Goal: Entertainment & Leisure: Consume media (video, audio)

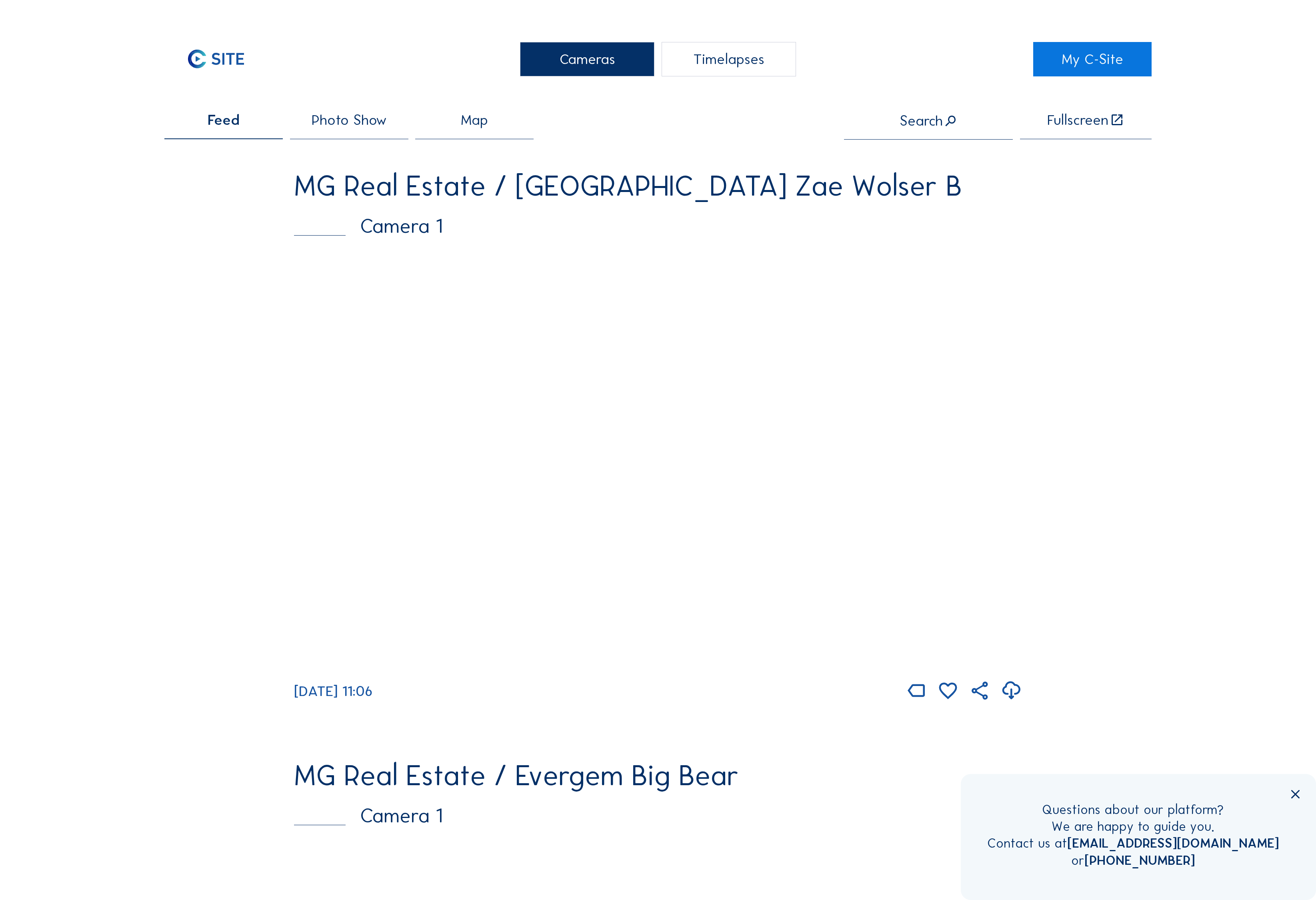
scroll to position [-2, 0]
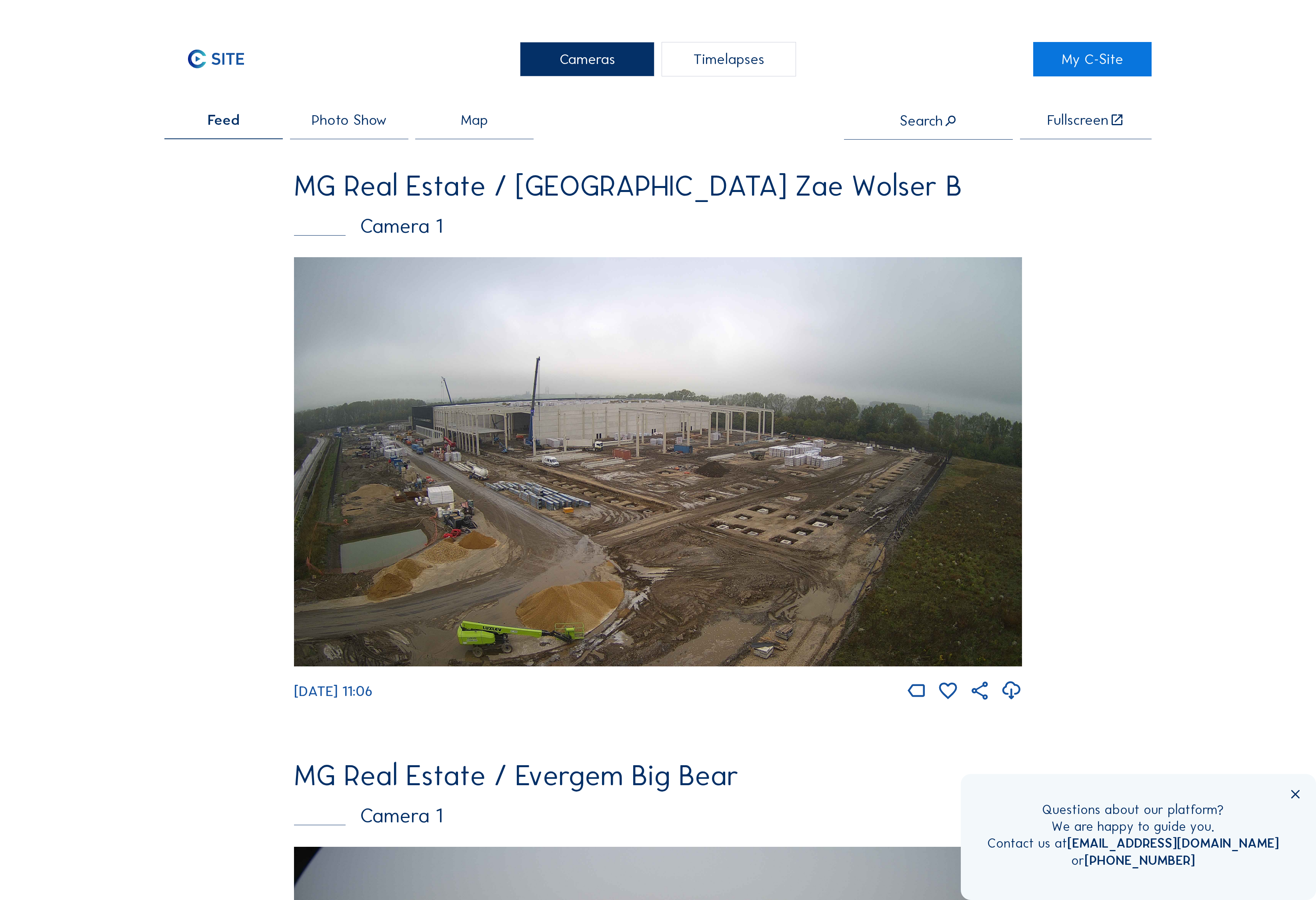
click at [651, 430] on img at bounding box center [658, 461] width 728 height 409
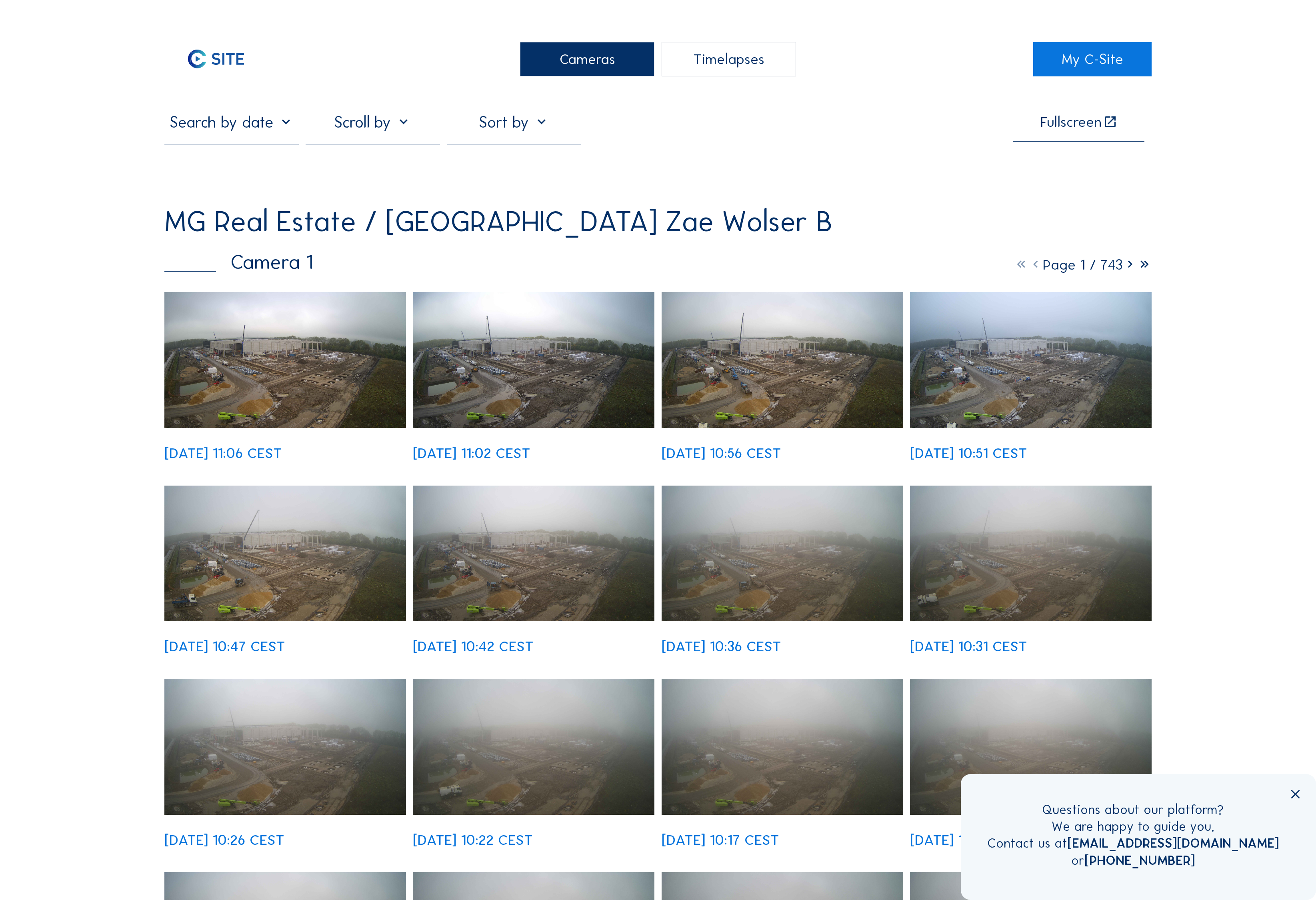
click at [270, 308] on img at bounding box center [285, 360] width 242 height 136
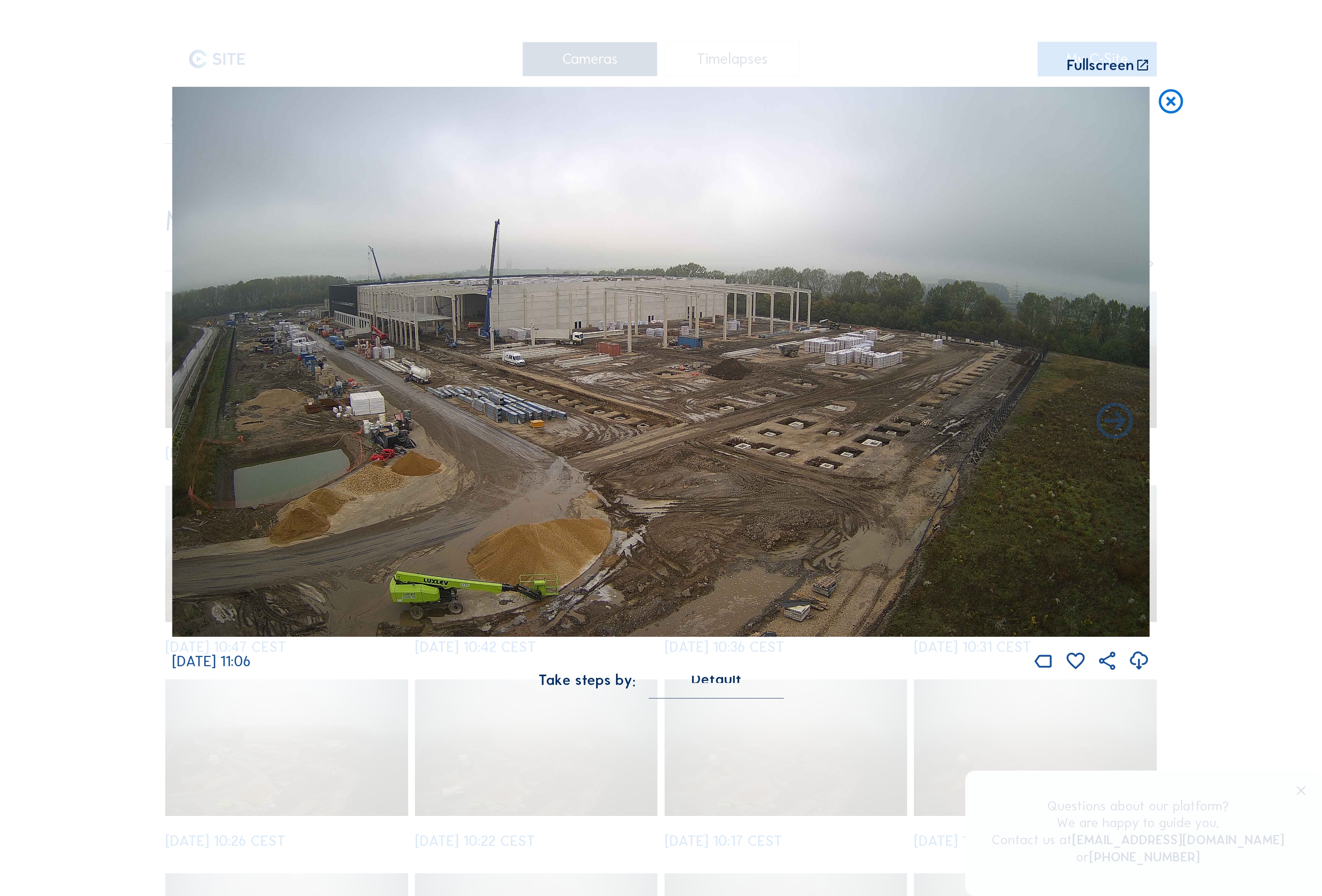
click at [940, 88] on icon at bounding box center [1171, 102] width 29 height 30
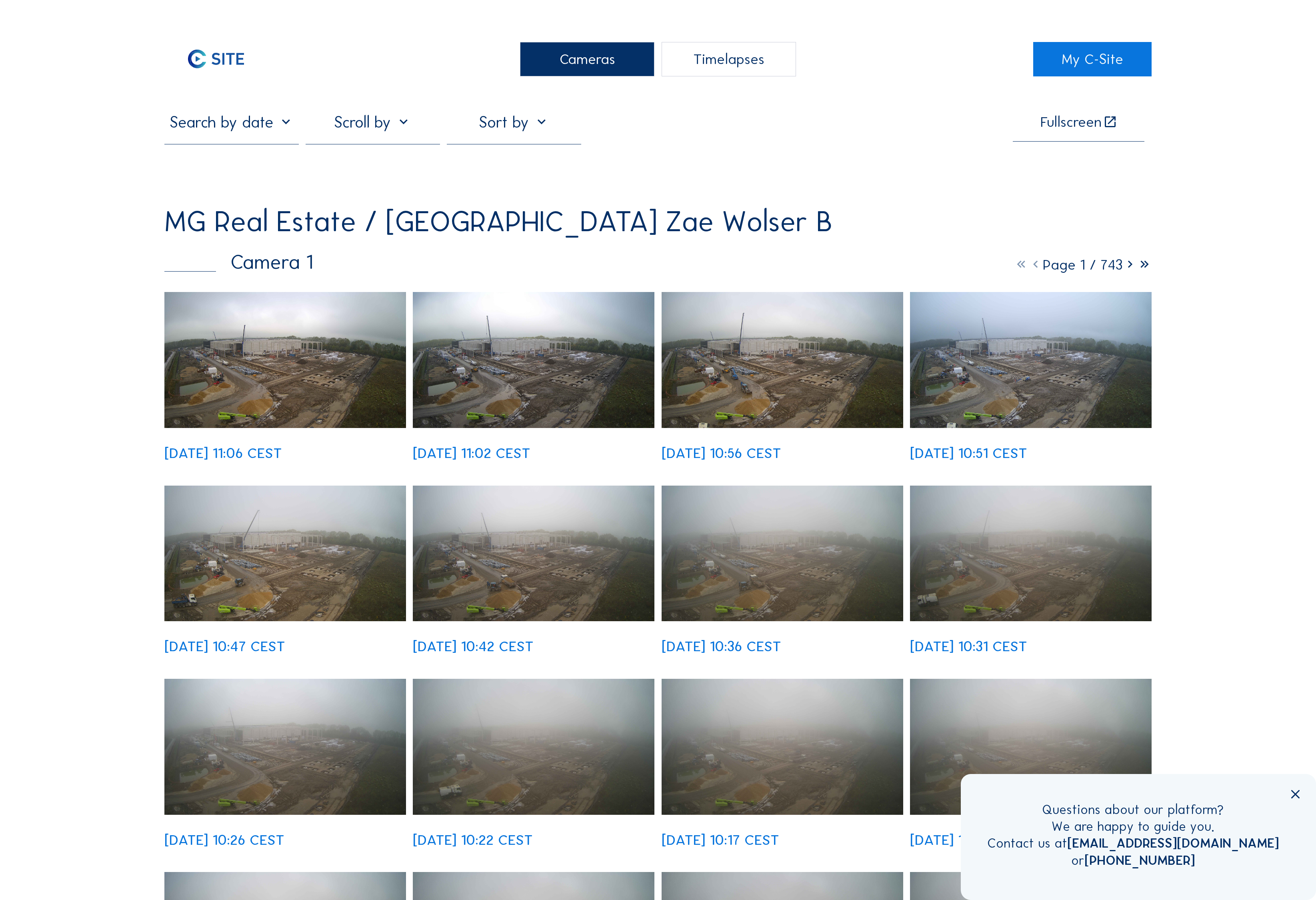
click at [698, 66] on div "Timelapses" at bounding box center [729, 59] width 135 height 35
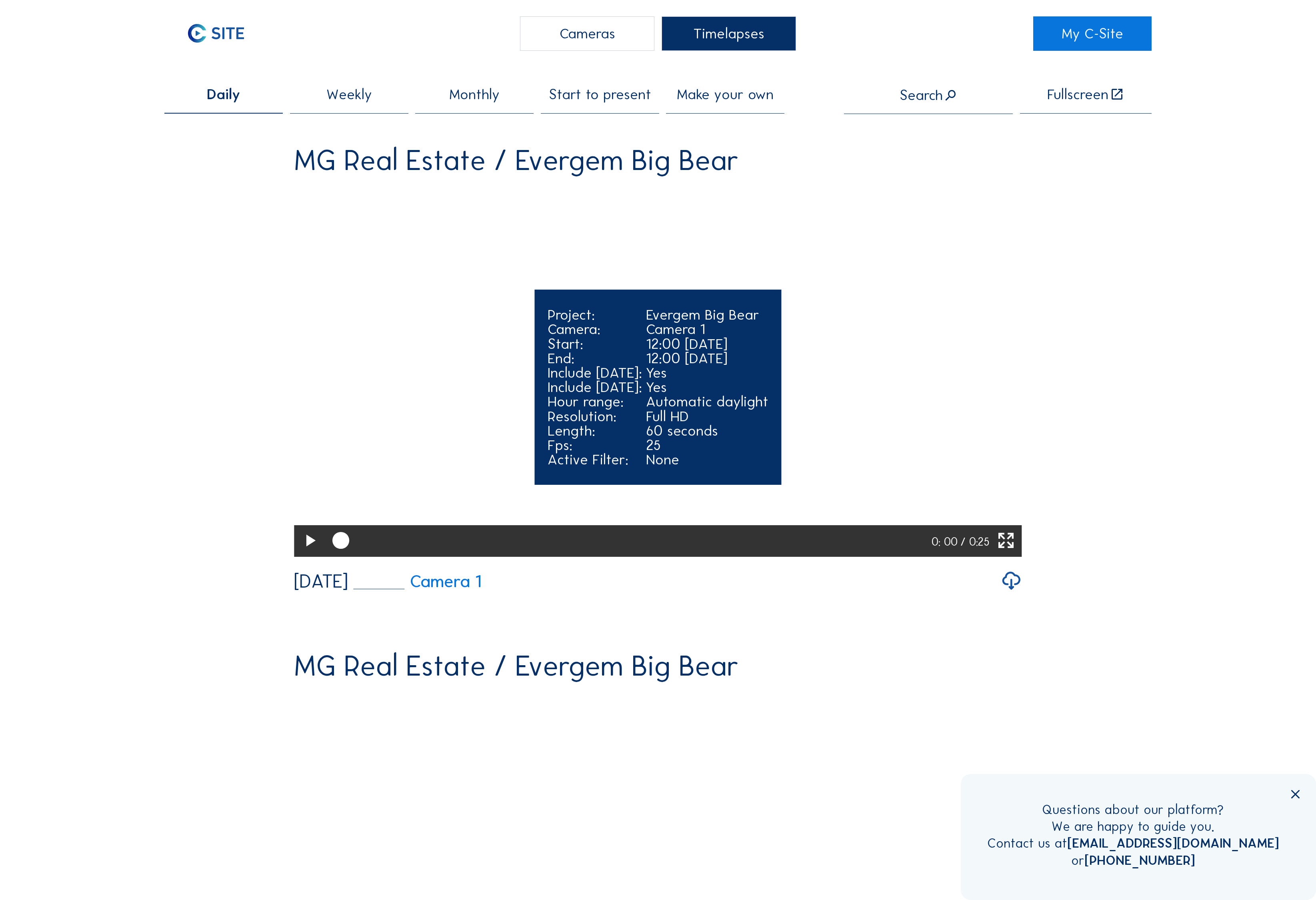
scroll to position [50, 0]
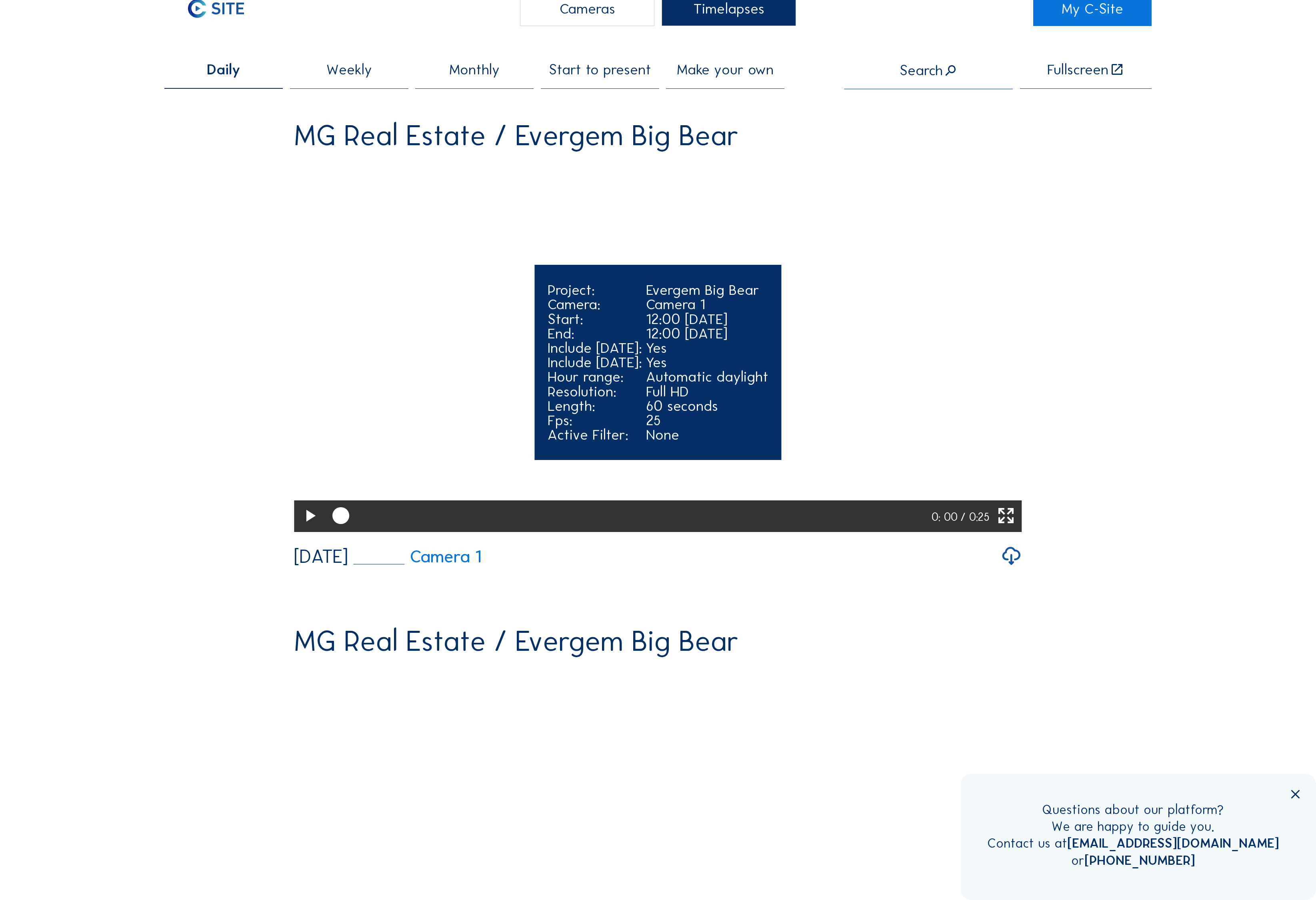
click at [303, 528] on icon at bounding box center [310, 516] width 21 height 25
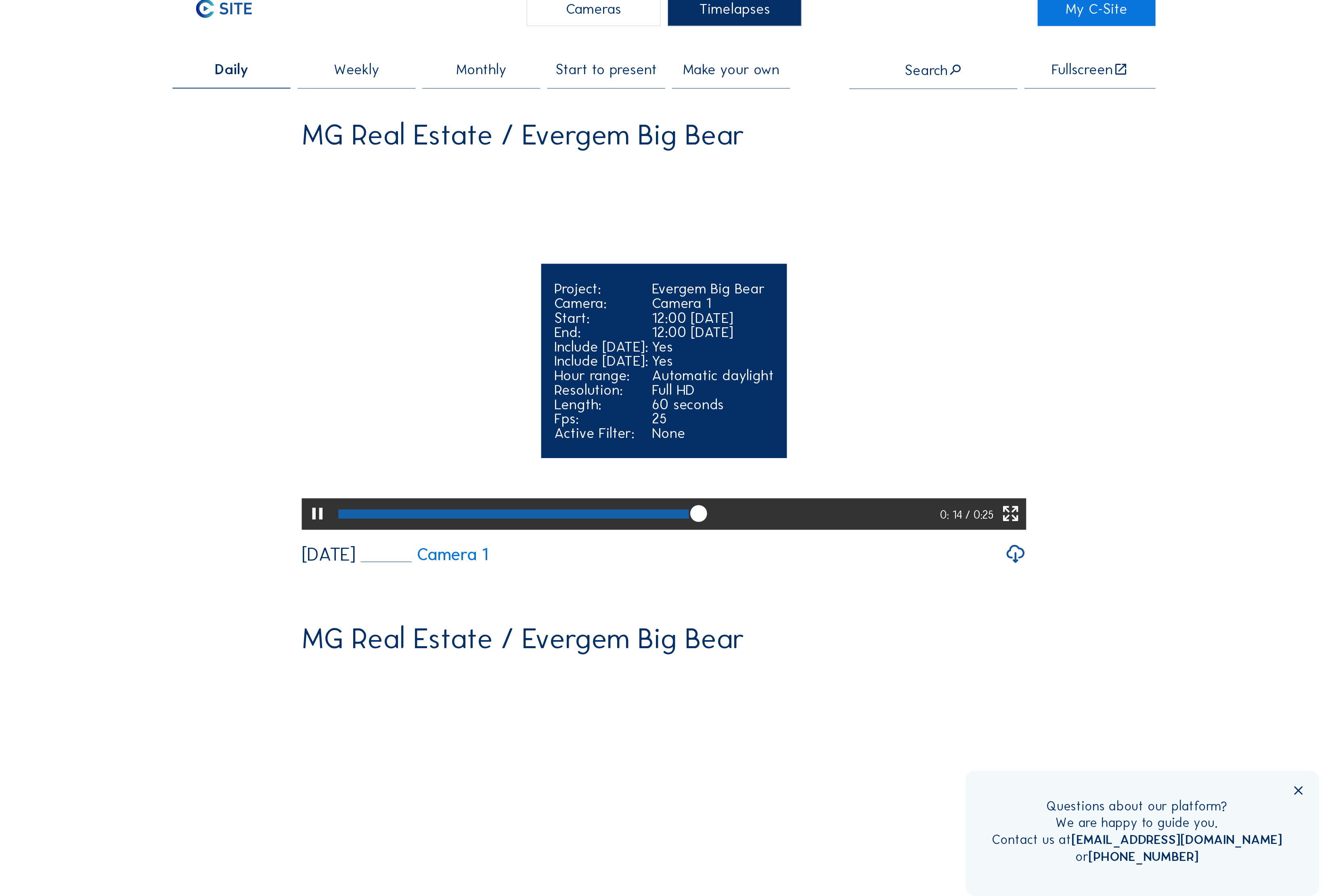
scroll to position [32, 0]
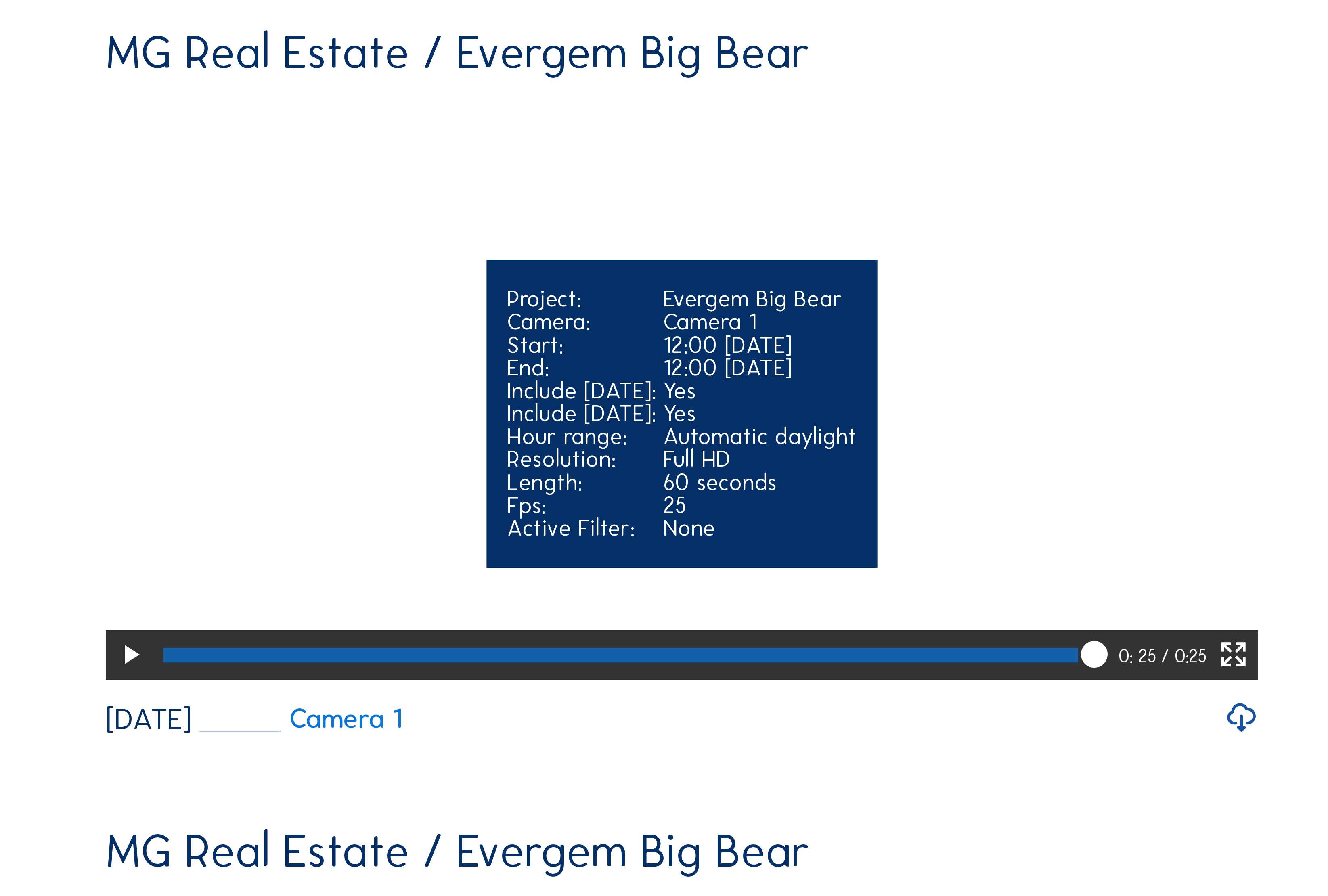
click at [302, 525] on icon at bounding box center [313, 538] width 21 height 25
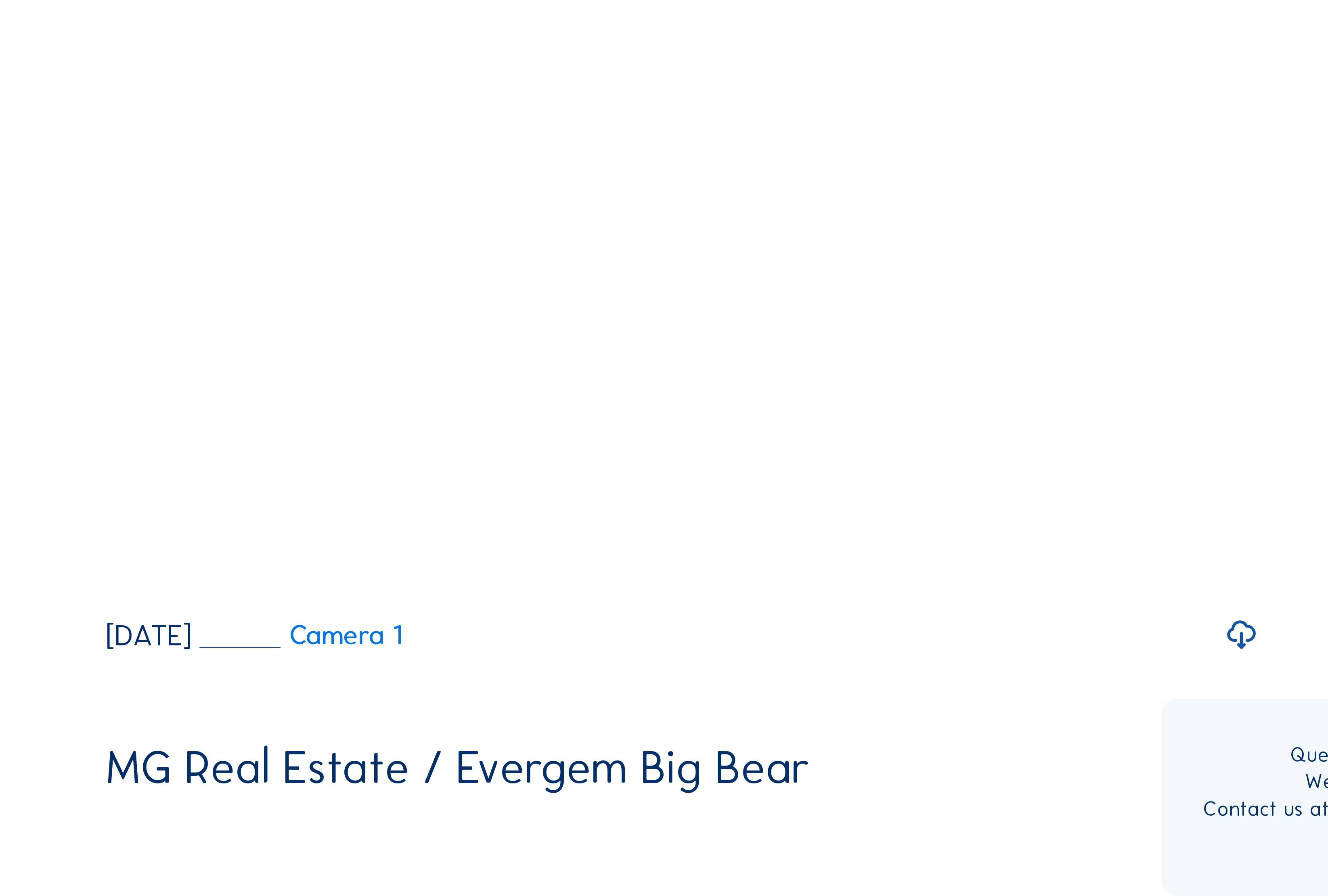
scroll to position [402, 0]
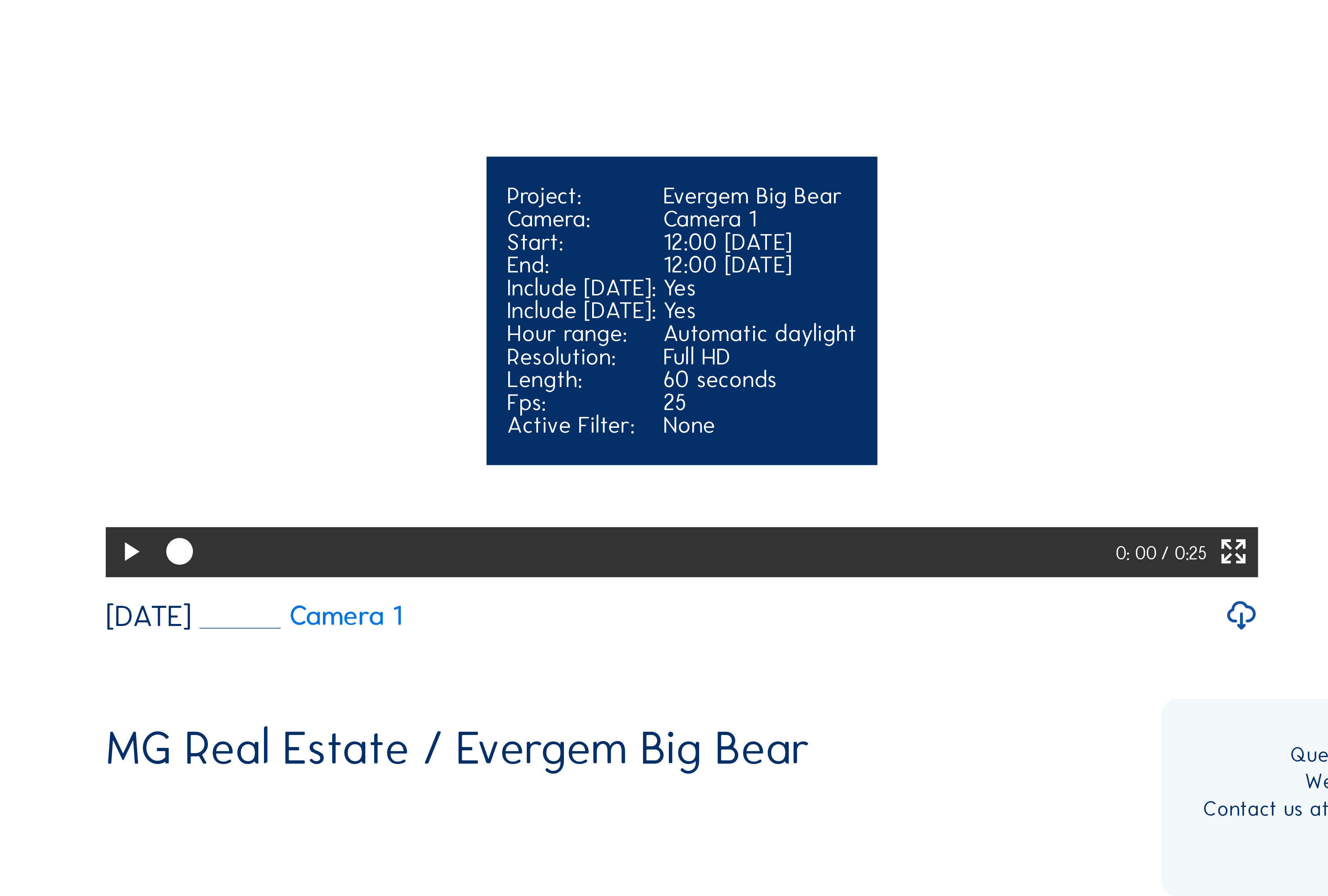
click at [302, 665] on icon at bounding box center [313, 677] width 21 height 25
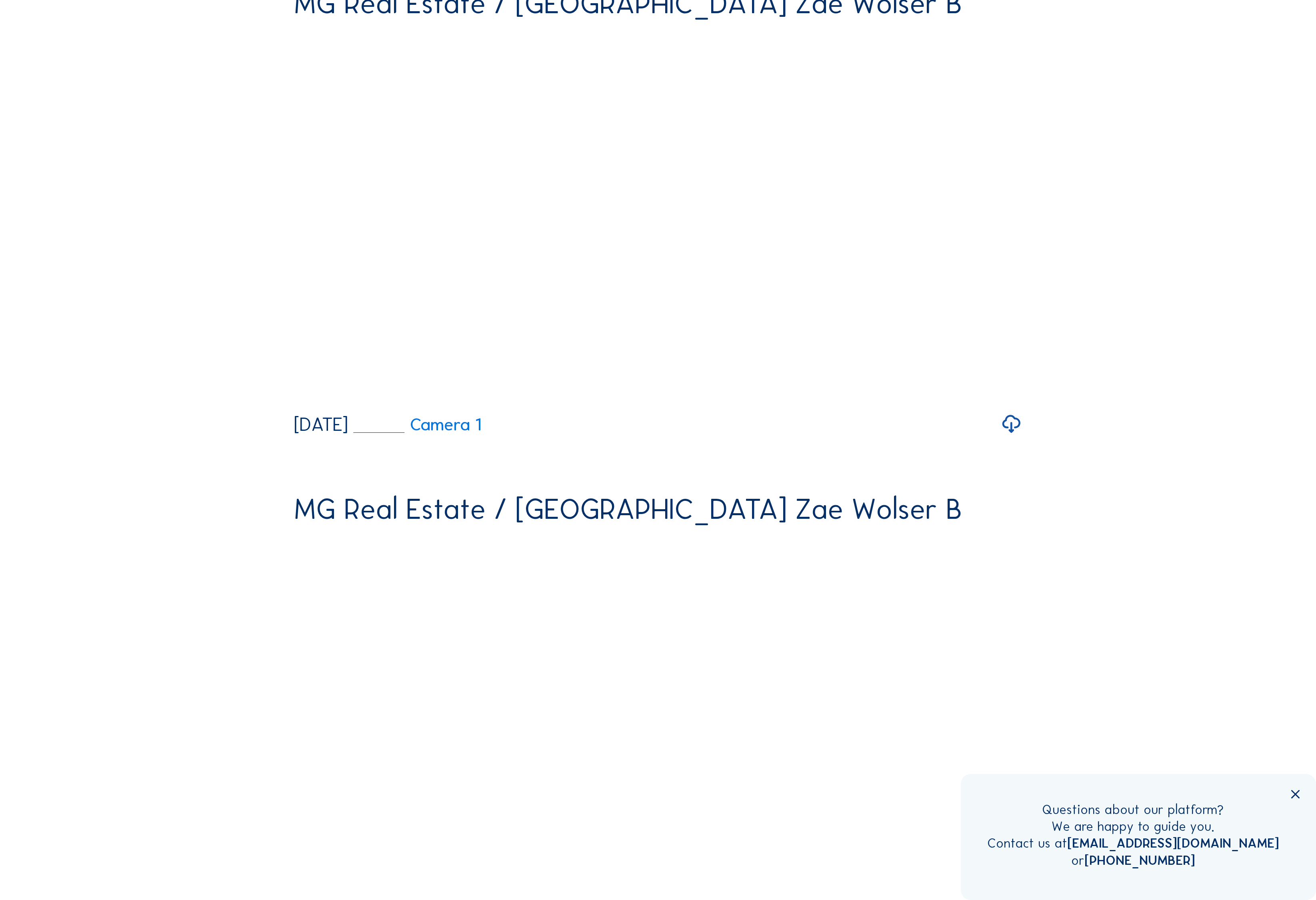
scroll to position [4249, 0]
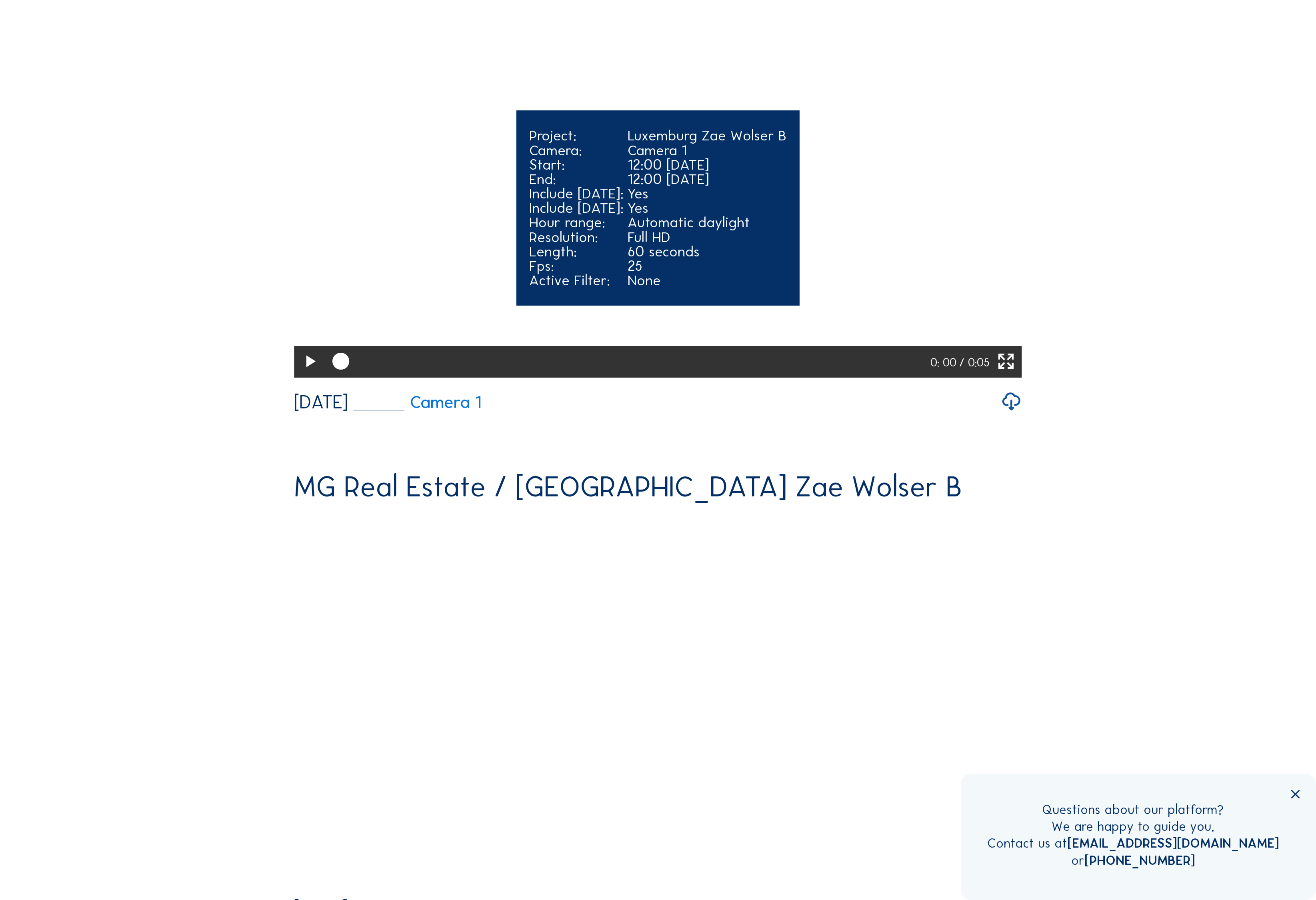
click at [300, 374] on icon at bounding box center [310, 362] width 21 height 25
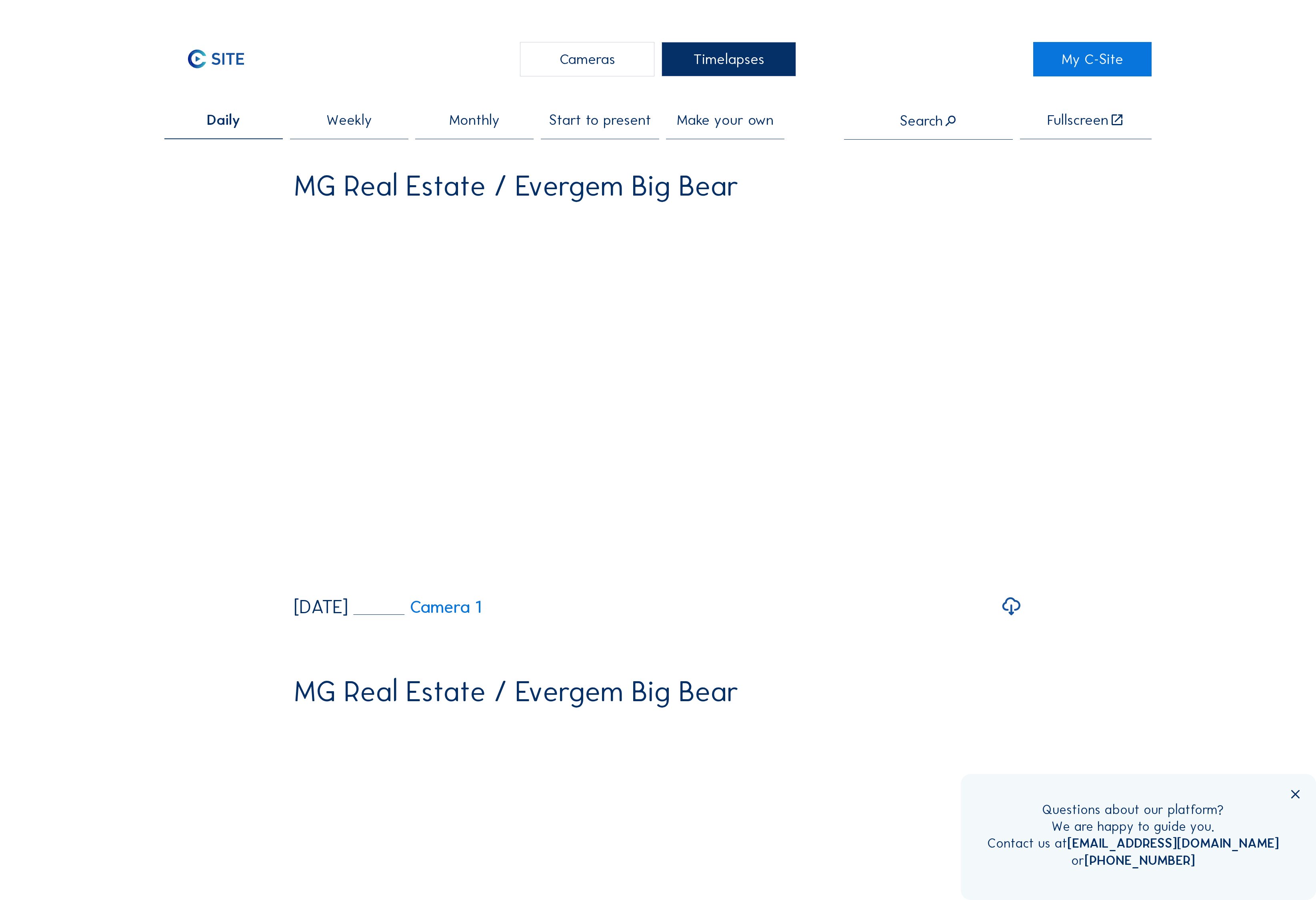
scroll to position [0, 0]
click at [584, 50] on div "Cameras" at bounding box center [587, 59] width 135 height 35
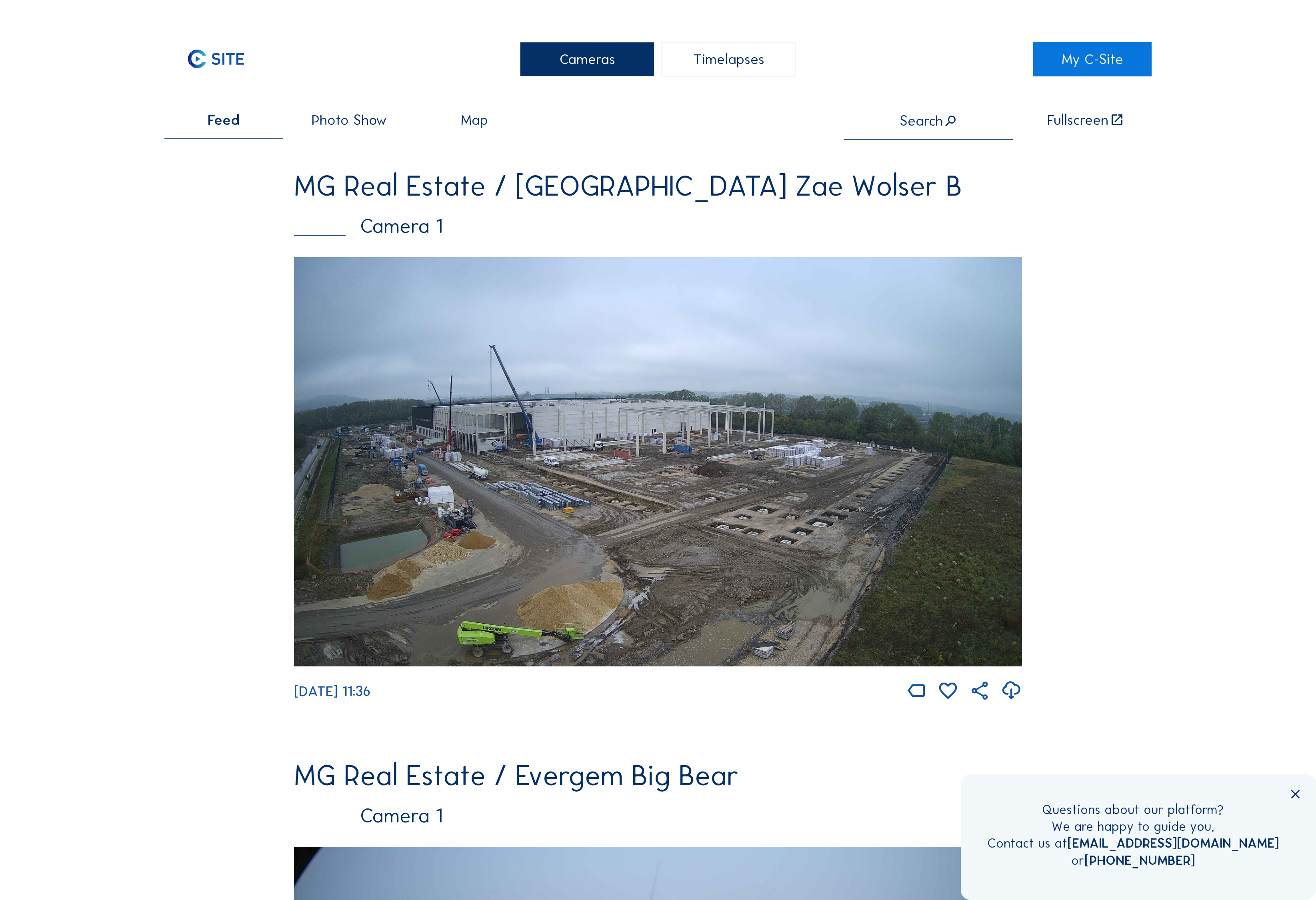
click at [697, 394] on img at bounding box center [658, 461] width 728 height 409
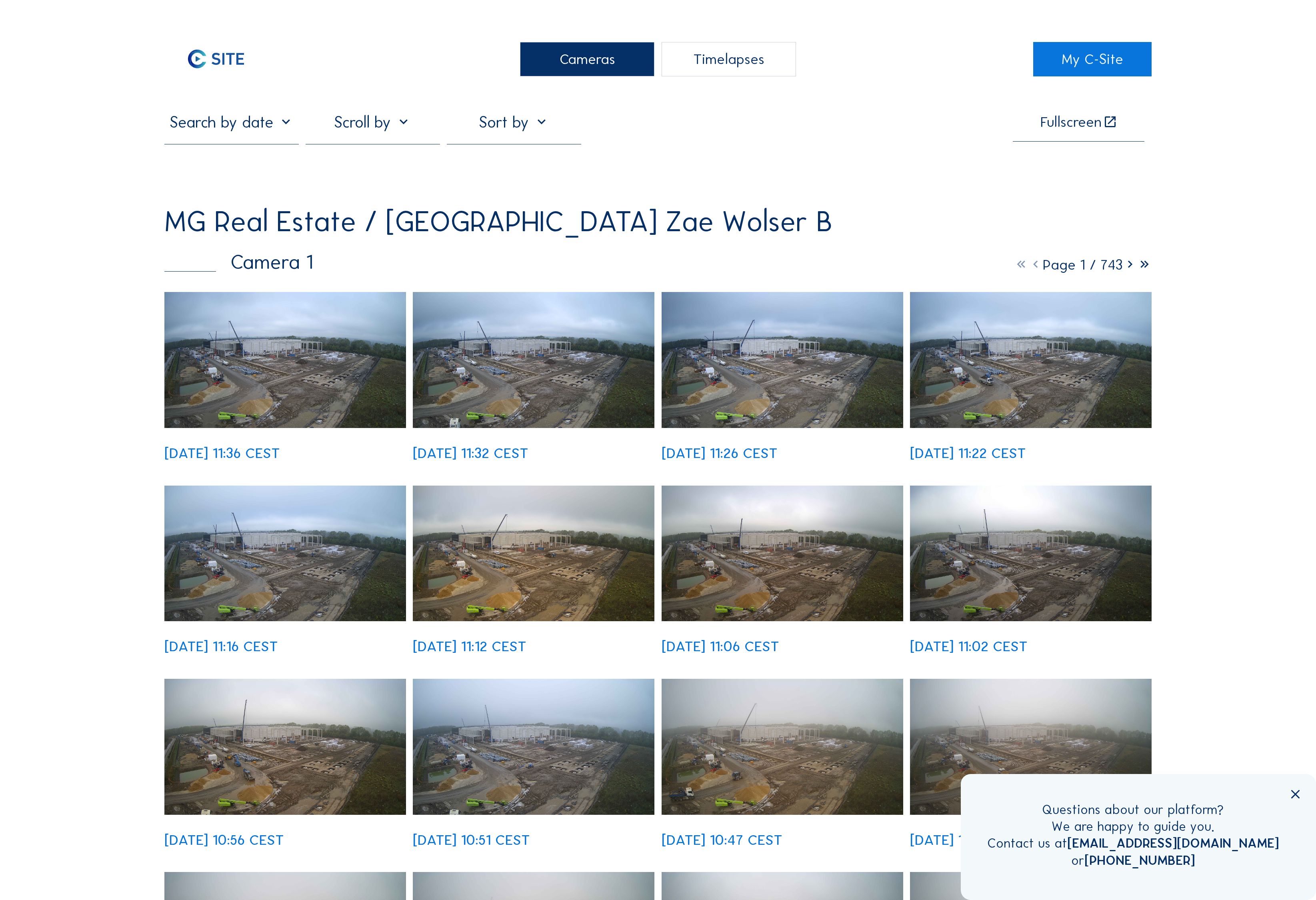
click at [304, 308] on img at bounding box center [285, 360] width 242 height 136
